Goal: Transaction & Acquisition: Download file/media

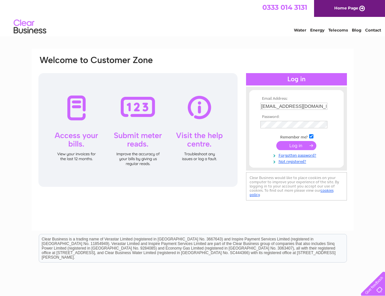
click at [293, 145] on input "submit" at bounding box center [296, 145] width 40 height 9
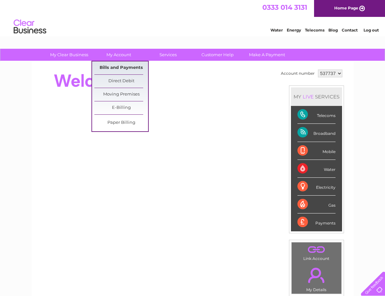
click at [119, 66] on link "Bills and Payments" at bounding box center [121, 67] width 54 height 13
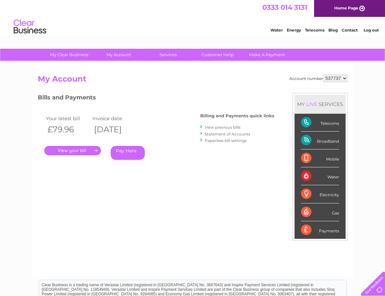
click at [212, 127] on link "View previous bills" at bounding box center [223, 127] width 36 height 5
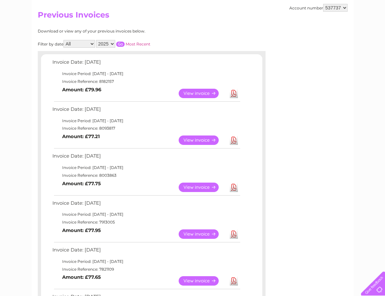
scroll to position [66, 0]
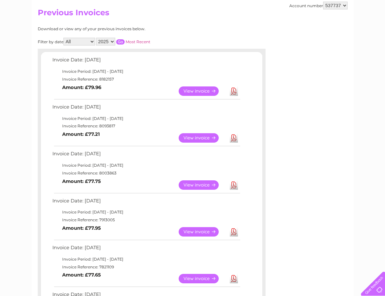
click at [208, 89] on link "View" at bounding box center [203, 91] width 48 height 9
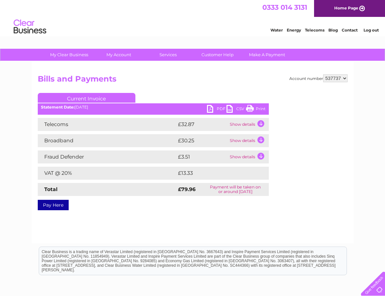
click at [219, 107] on link "PDF" at bounding box center [217, 109] width 20 height 9
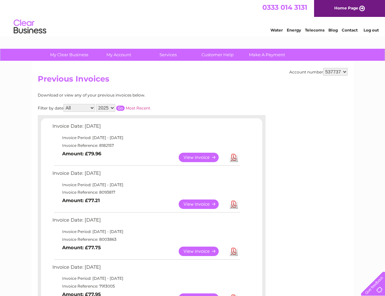
click at [96, 104] on select "2025 2024 2023 2022" at bounding box center [105, 108] width 19 height 8
click option "2024" at bounding box center [0, 0] width 0 height 0
click at [118, 107] on input "button" at bounding box center [120, 108] width 8 height 5
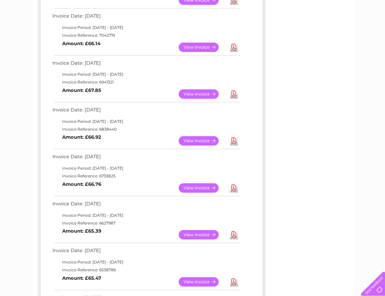
scroll to position [202, 0]
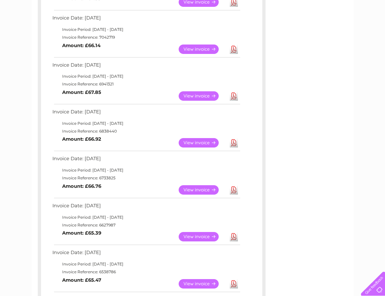
click at [231, 95] on link "Download" at bounding box center [234, 95] width 8 height 9
click at [249, 63] on div "Invoice Date: 10 December 2024 Invoice Period: 1 December 2024 - 31 December 20…" at bounding box center [151, 200] width 221 height 560
click at [234, 48] on link "Download" at bounding box center [234, 49] width 8 height 9
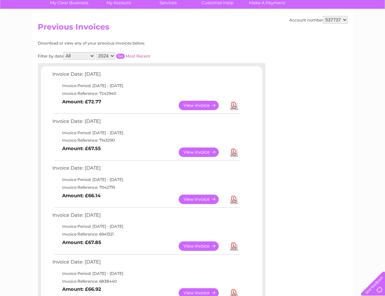
scroll to position [0, 0]
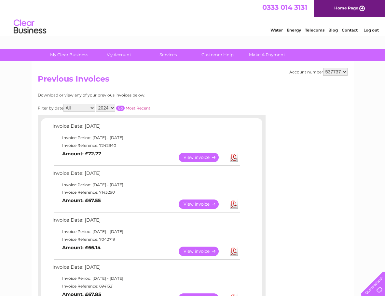
click at [234, 200] on link "Download" at bounding box center [234, 204] width 8 height 9
click at [234, 156] on link "Download" at bounding box center [234, 157] width 8 height 9
click at [96, 104] on select "2025 2024 2023 2022" at bounding box center [105, 108] width 19 height 8
select select "2025"
click option "2025" at bounding box center [0, 0] width 0 height 0
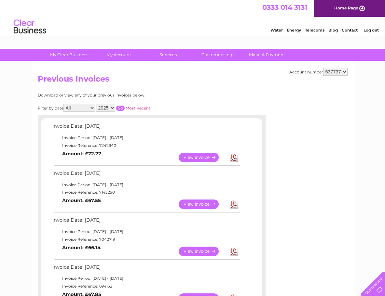
click at [120, 106] on input "button" at bounding box center [120, 108] width 8 height 5
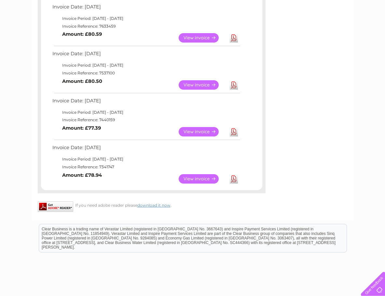
scroll to position [441, 0]
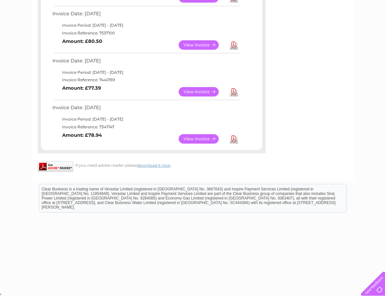
click at [235, 140] on link "Download" at bounding box center [234, 138] width 8 height 9
click at [234, 90] on link "Download" at bounding box center [234, 91] width 8 height 9
click at [234, 42] on link "Download" at bounding box center [234, 44] width 8 height 9
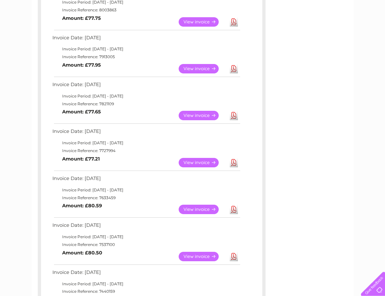
scroll to position [156, 0]
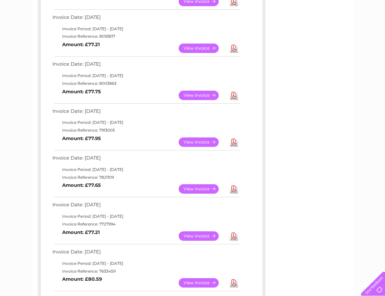
click at [234, 282] on link "Download" at bounding box center [234, 282] width 8 height 9
click at [234, 235] on link "Download" at bounding box center [234, 236] width 8 height 9
click at [235, 188] on link "Download" at bounding box center [234, 188] width 8 height 9
click at [233, 143] on link "Download" at bounding box center [234, 142] width 8 height 9
click at [234, 95] on link "Download" at bounding box center [234, 95] width 8 height 9
